Goal: Task Accomplishment & Management: Use online tool/utility

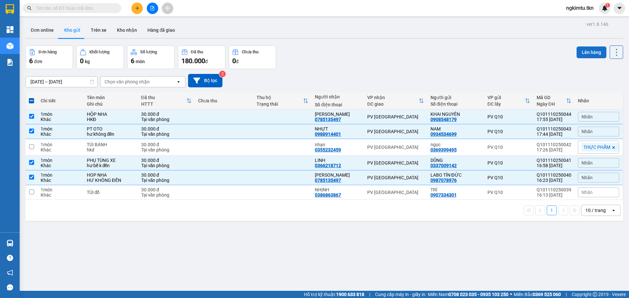
click at [593, 52] on button "Lên hàng" at bounding box center [591, 53] width 30 height 12
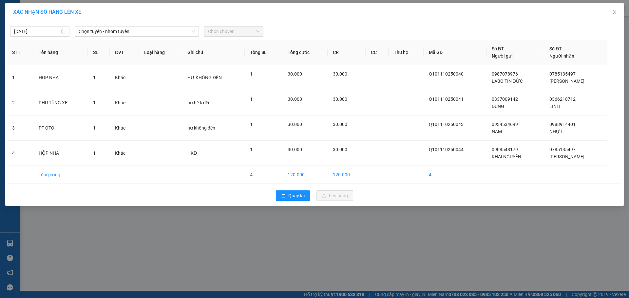
click at [126, 37] on div "[DATE] Chọn tuyến - nhóm tuyến Chọn chuyến STT Tên hàng SL ĐVT Loại hàng Ghi ch…" at bounding box center [314, 113] width 618 height 185
click at [126, 35] on span "Chọn tuyến - nhóm tuyến" at bounding box center [137, 32] width 116 height 10
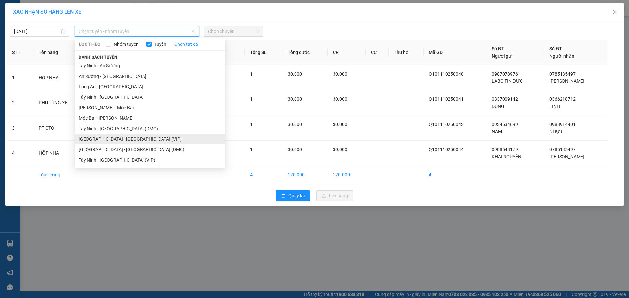
click at [117, 140] on li "[GEOGRAPHIC_DATA] - [GEOGRAPHIC_DATA] (VIP)" at bounding box center [150, 139] width 151 height 10
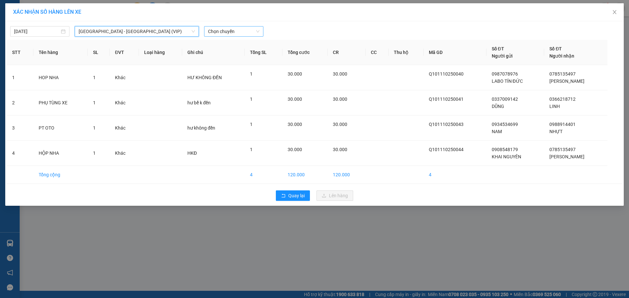
click at [227, 35] on span "Chọn chuyến" at bounding box center [233, 32] width 51 height 10
type input "26292"
click at [253, 54] on div "05:00 - 50H-262.92" at bounding box center [242, 54] width 69 height 7
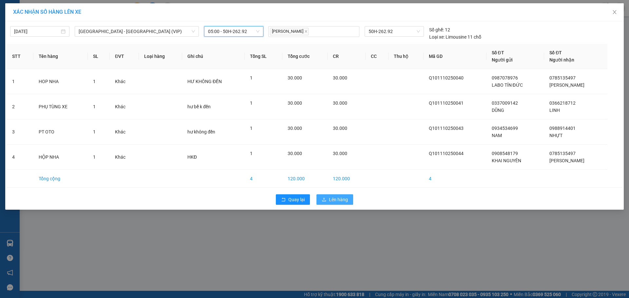
click at [335, 197] on span "Lên hàng" at bounding box center [338, 199] width 19 height 7
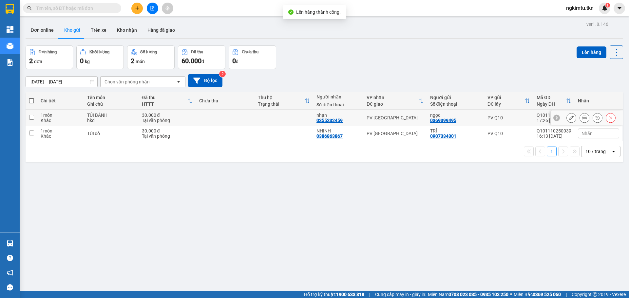
click at [234, 121] on td at bounding box center [225, 118] width 59 height 17
checkbox input "true"
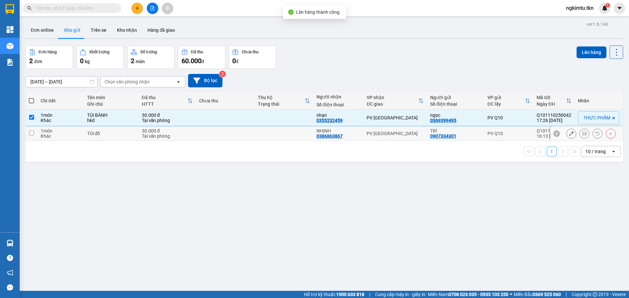
click at [233, 132] on td at bounding box center [225, 133] width 59 height 15
checkbox input "true"
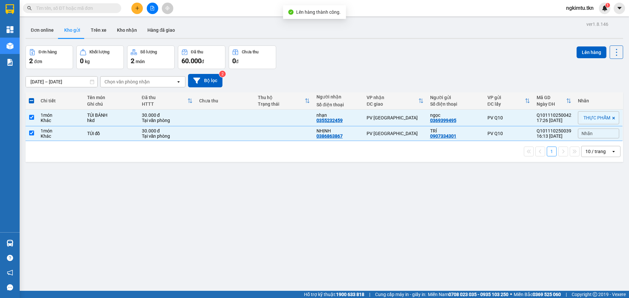
click at [592, 59] on div "Lên hàng" at bounding box center [599, 58] width 47 height 24
click at [587, 54] on button "Lên hàng" at bounding box center [591, 53] width 30 height 12
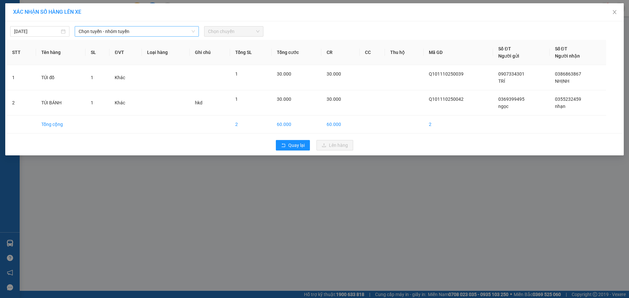
click at [181, 36] on div "Chọn tuyến - nhóm tuyến" at bounding box center [137, 31] width 124 height 10
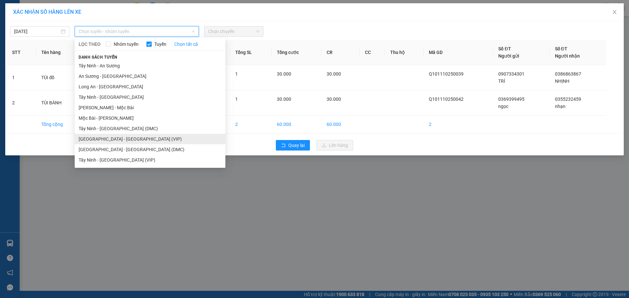
click at [140, 141] on li "[GEOGRAPHIC_DATA] - [GEOGRAPHIC_DATA] (VIP)" at bounding box center [150, 139] width 151 height 10
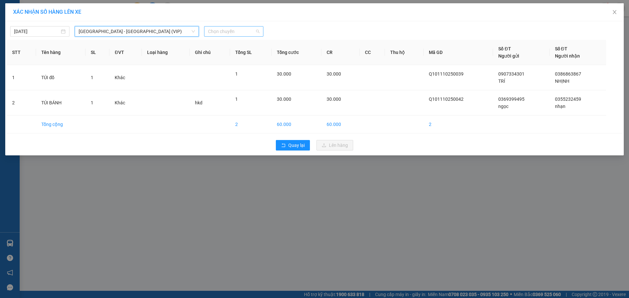
click at [219, 31] on span "Chọn chuyến" at bounding box center [233, 32] width 51 height 10
type input "50414"
click at [24, 35] on body "Kết quả tìm kiếm ( 0 ) Bộ lọc No Data ngkimtu.tkn 1 Tổng Quan Kho hàng mới Báo …" at bounding box center [314, 149] width 629 height 298
type input "[DATE]"
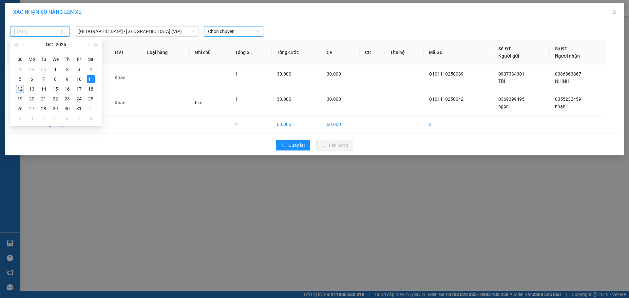
click at [23, 87] on div "12" at bounding box center [20, 89] width 8 height 8
type input "[DATE]"
click at [236, 33] on span "Chọn chuyến" at bounding box center [233, 32] width 51 height 10
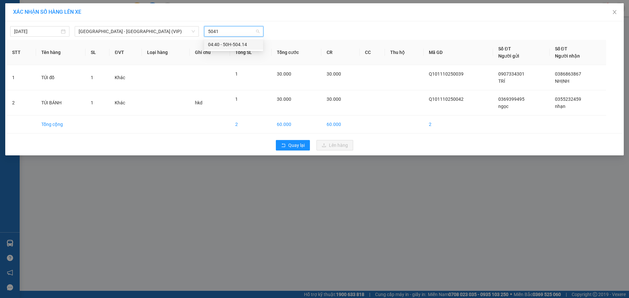
type input "50414"
click at [250, 45] on div "04:40 - 50H-504.14" at bounding box center [233, 44] width 51 height 7
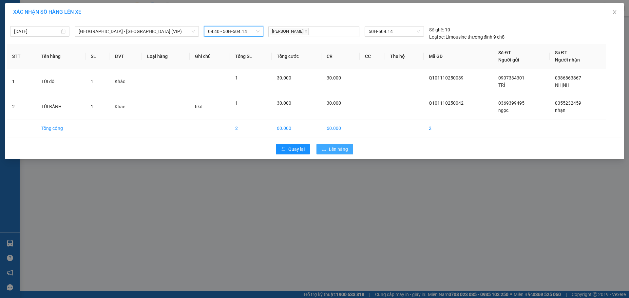
click at [332, 145] on button "Lên hàng" at bounding box center [334, 149] width 37 height 10
